Goal: Task Accomplishment & Management: Manage account settings

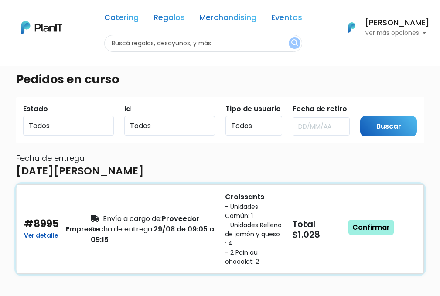
click at [352, 225] on link "Confirmar" at bounding box center [371, 228] width 45 height 16
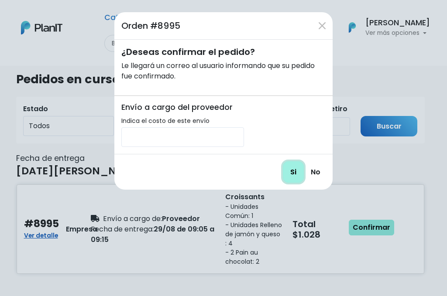
click at [291, 171] on input "Si" at bounding box center [293, 171] width 21 height 21
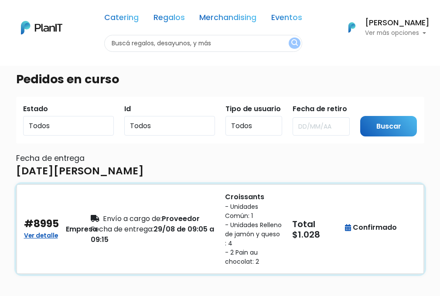
click at [207, 237] on div "Fecha de entrega: 29/08 de 09:05 a 09:15" at bounding box center [153, 234] width 124 height 21
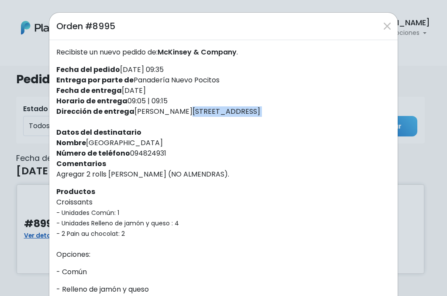
drag, startPoint x: 130, startPoint y: 111, endPoint x: 281, endPoint y: 122, distance: 151.0
click at [281, 122] on div "Recibiste un nuevo pedido de: [PERSON_NAME] & Company . Fecha del pedido [DATE]…" at bounding box center [223, 277] width 348 height 475
click at [24, 116] on div "Orden #8995 Recibiste un nuevo pedido de: [PERSON_NAME] & Company . Fecha del p…" at bounding box center [223, 148] width 447 height 296
